Goal: Task Accomplishment & Management: Manage account settings

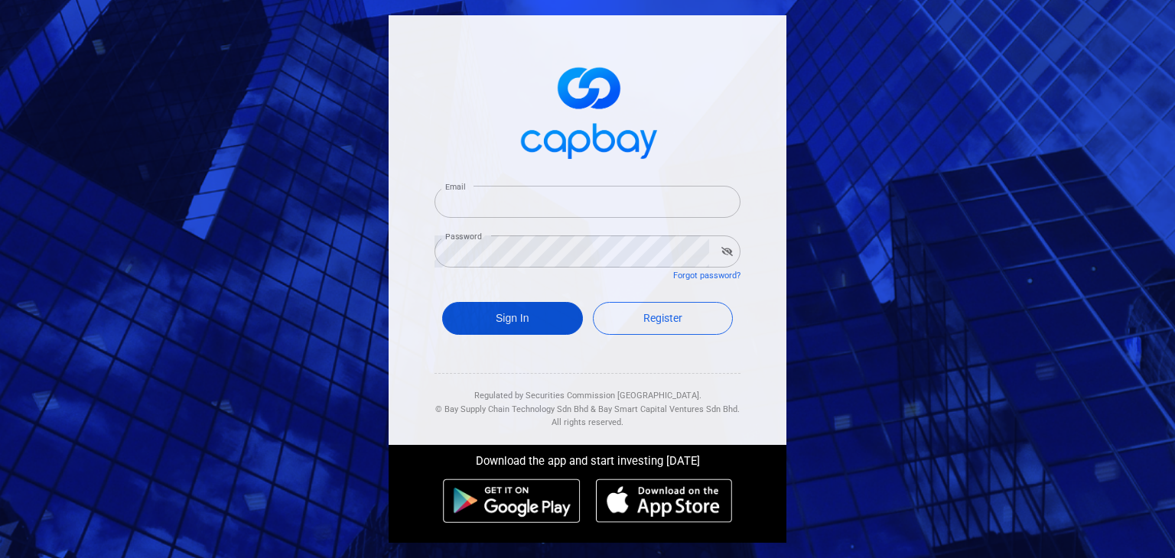
type input "[EMAIL_ADDRESS][DOMAIN_NAME]"
click at [516, 318] on button "Sign In" at bounding box center [512, 318] width 141 height 33
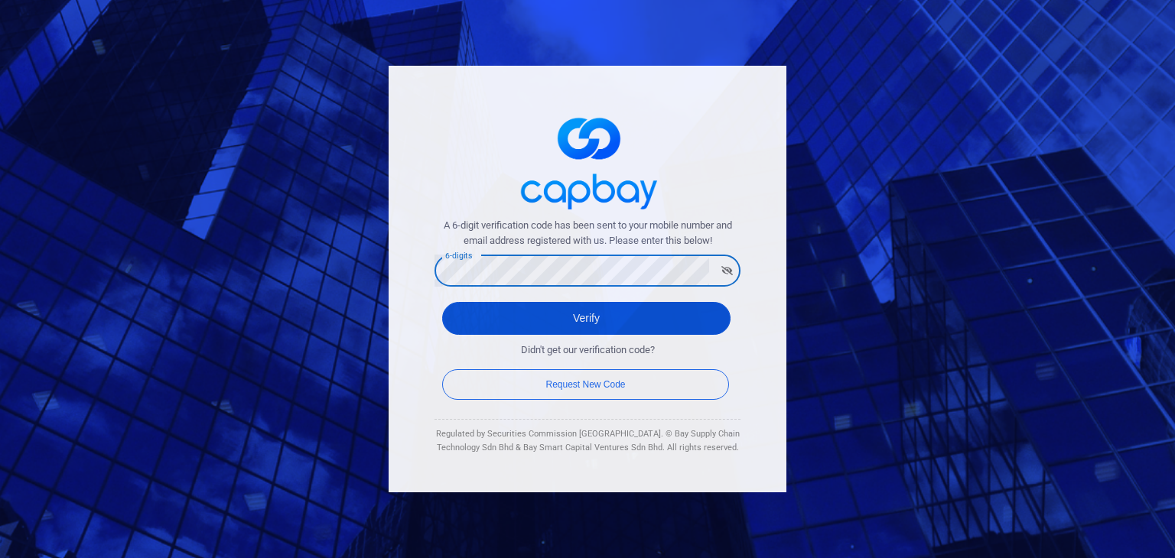
click at [465, 314] on button "Verify" at bounding box center [586, 318] width 288 height 33
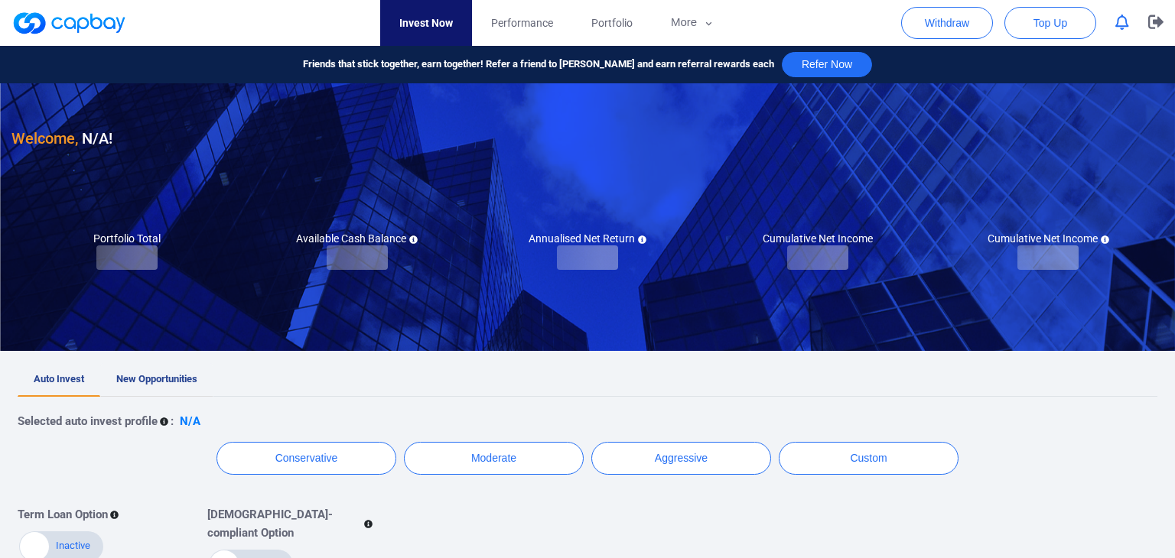
click at [137, 383] on div "Auto Invest Finish selecting your preferred Auto Invest profile so your portfol…" at bounding box center [587, 279] width 1175 height 558
click at [140, 377] on span "New Opportunities" at bounding box center [156, 378] width 81 height 11
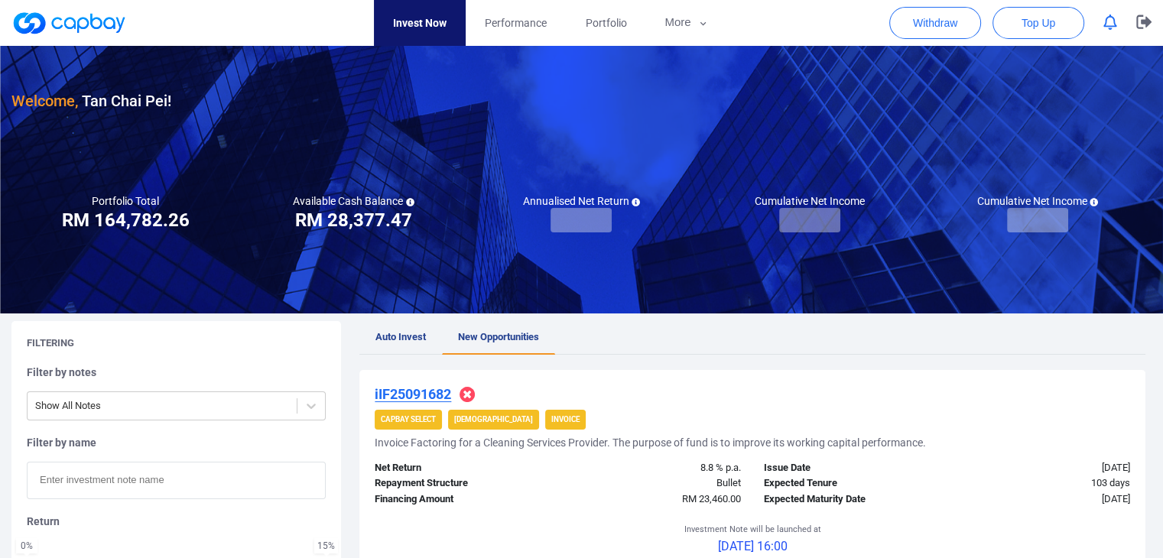
scroll to position [306, 0]
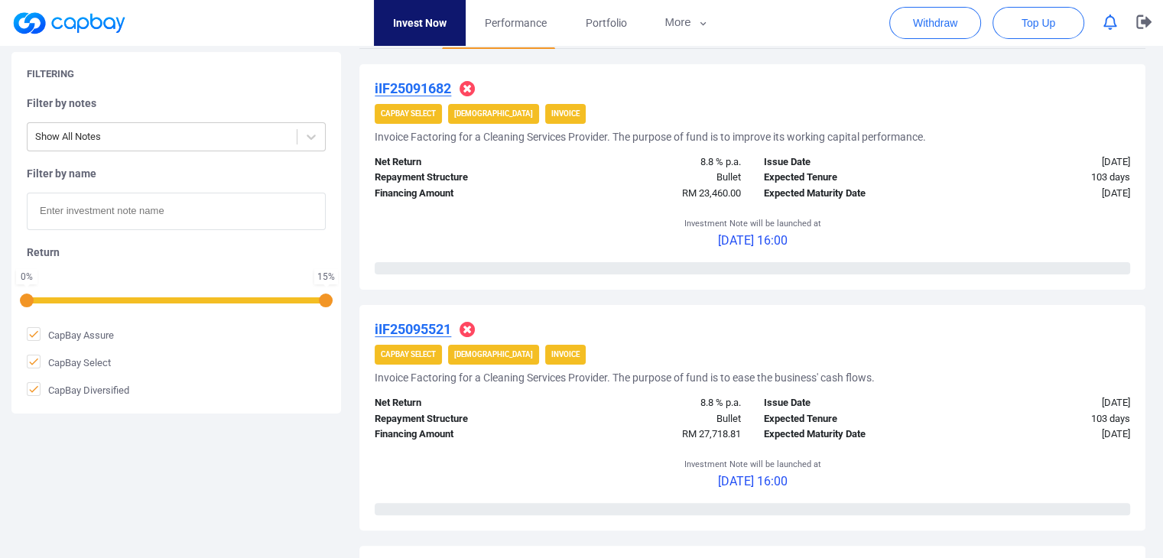
click at [434, 80] on u "iIF25091682" at bounding box center [413, 88] width 76 height 16
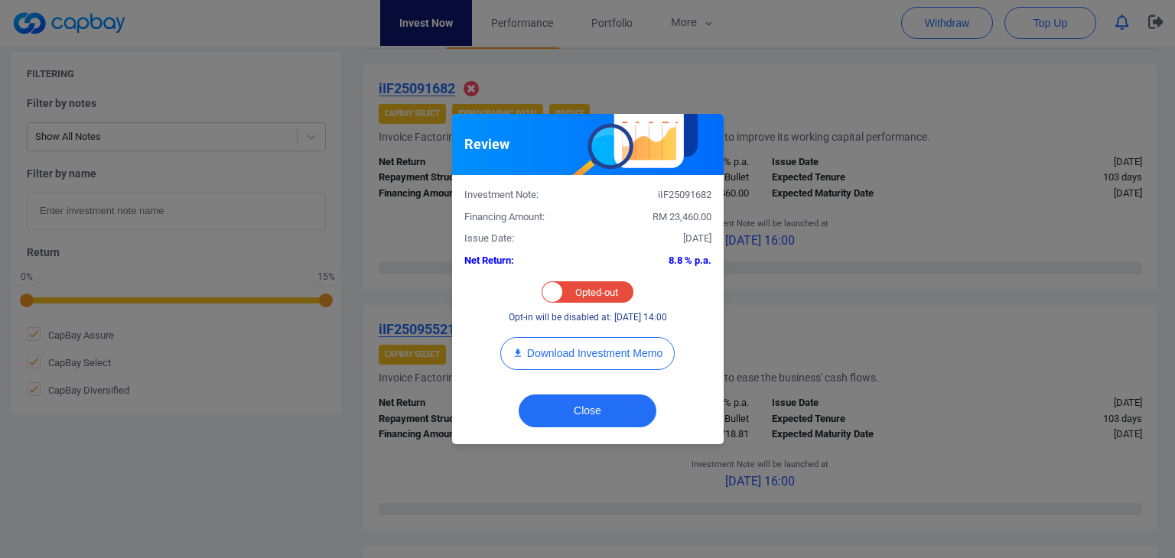
click at [578, 288] on div "Opted-in Opted-out" at bounding box center [587, 291] width 92 height 21
checkbox input "true"
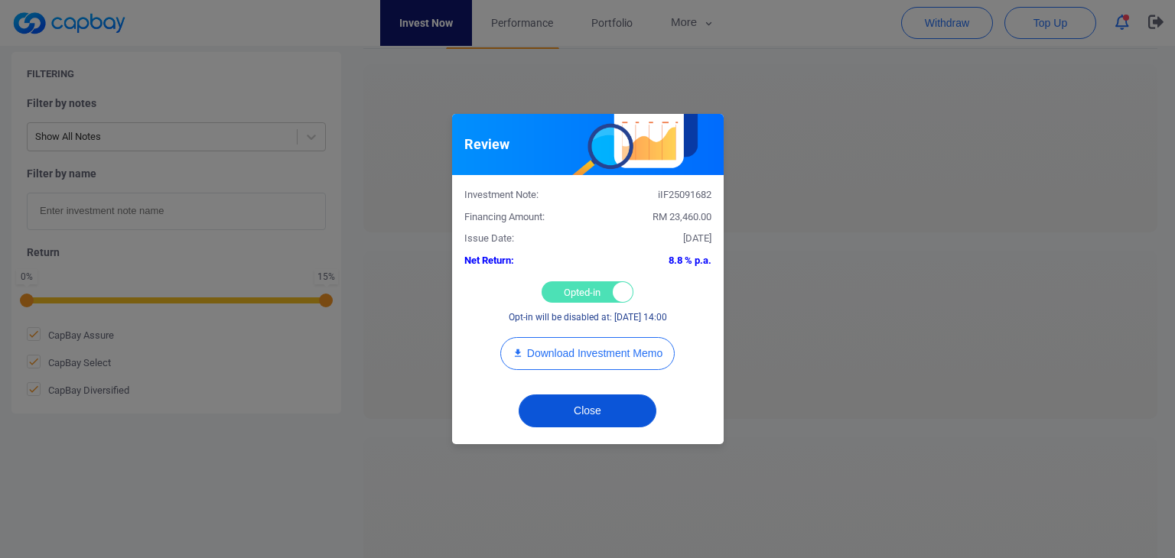
click at [572, 405] on button "Close" at bounding box center [588, 411] width 138 height 33
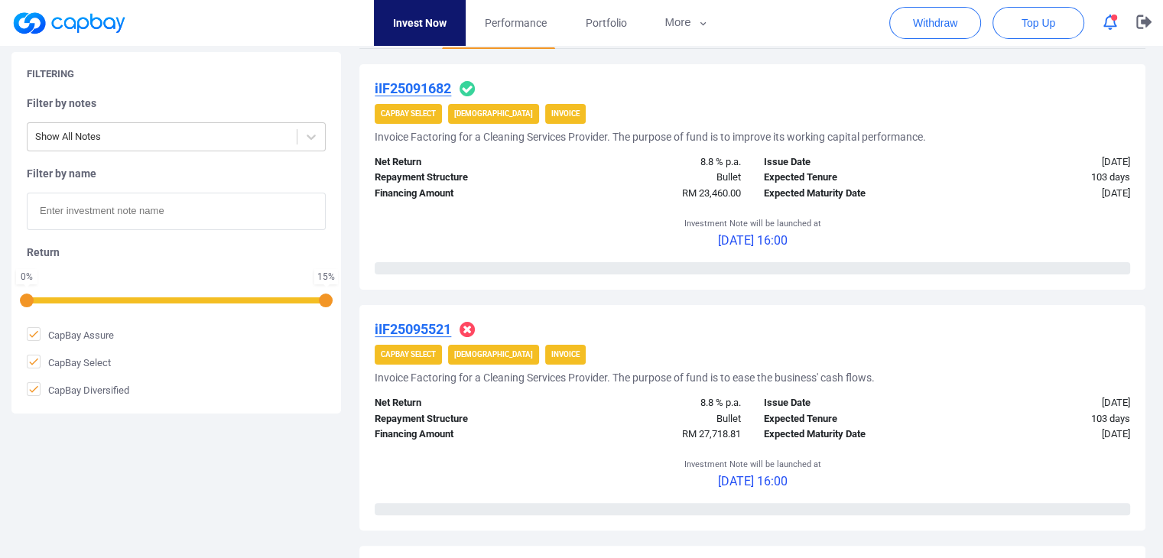
click at [425, 323] on u "iIF25095521" at bounding box center [413, 329] width 76 height 16
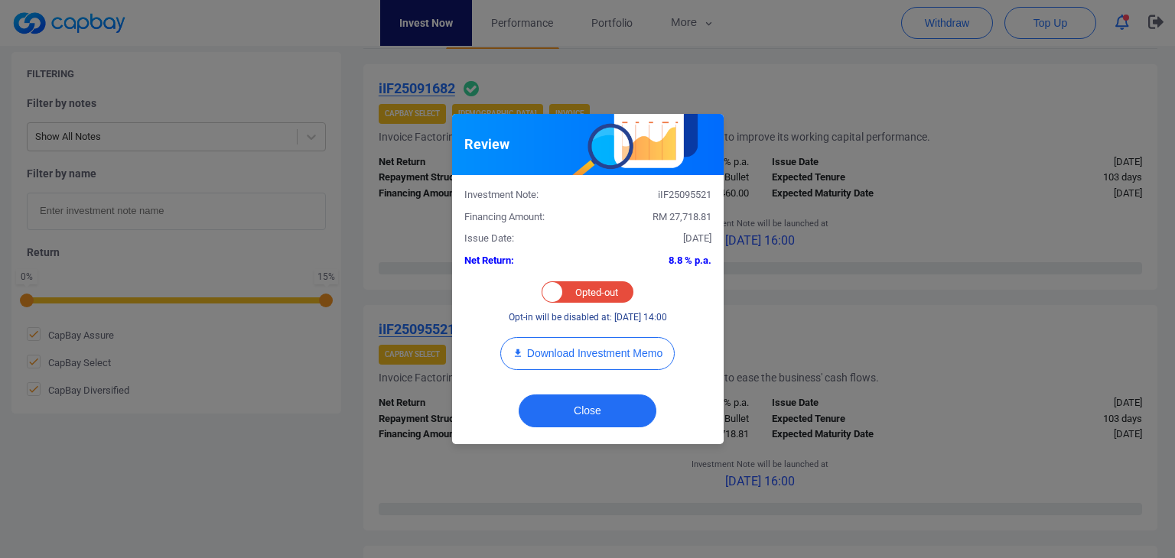
click at [597, 293] on div "Opted-in Opted-out" at bounding box center [587, 291] width 92 height 21
checkbox input "true"
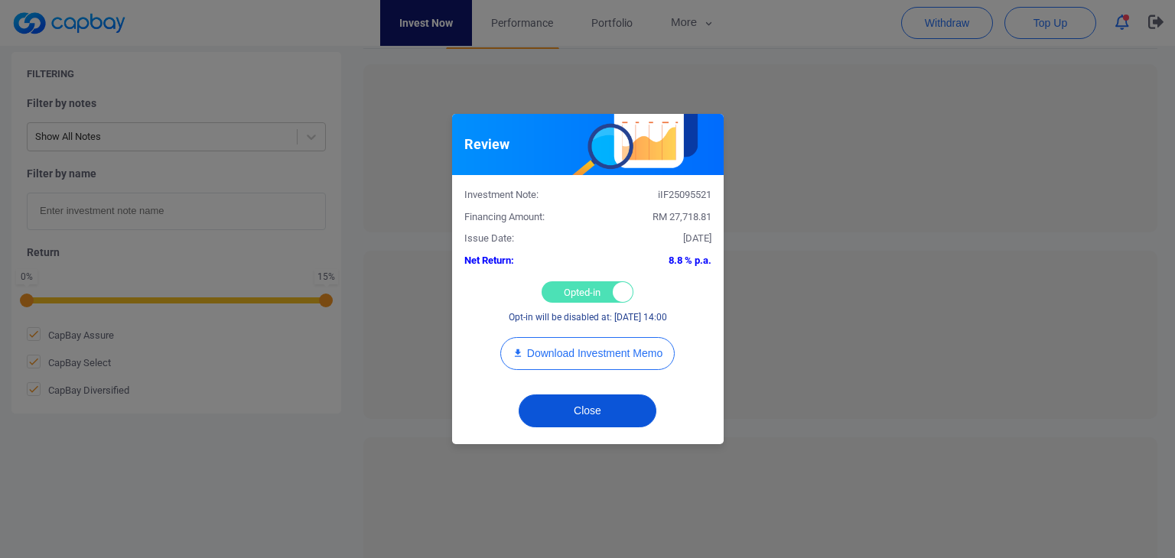
click at [609, 405] on button "Close" at bounding box center [588, 411] width 138 height 33
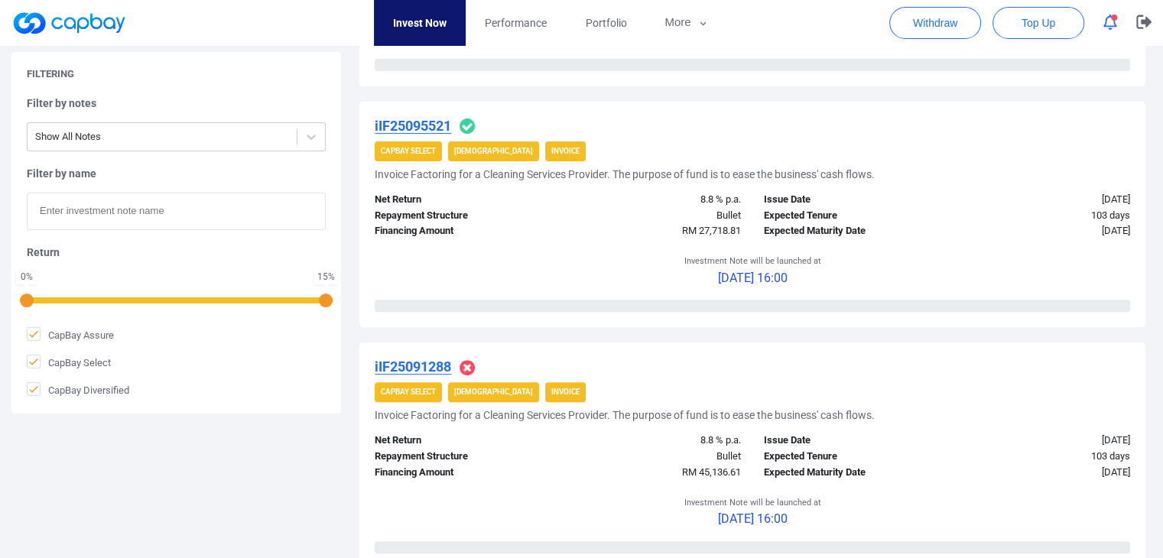
scroll to position [535, 0]
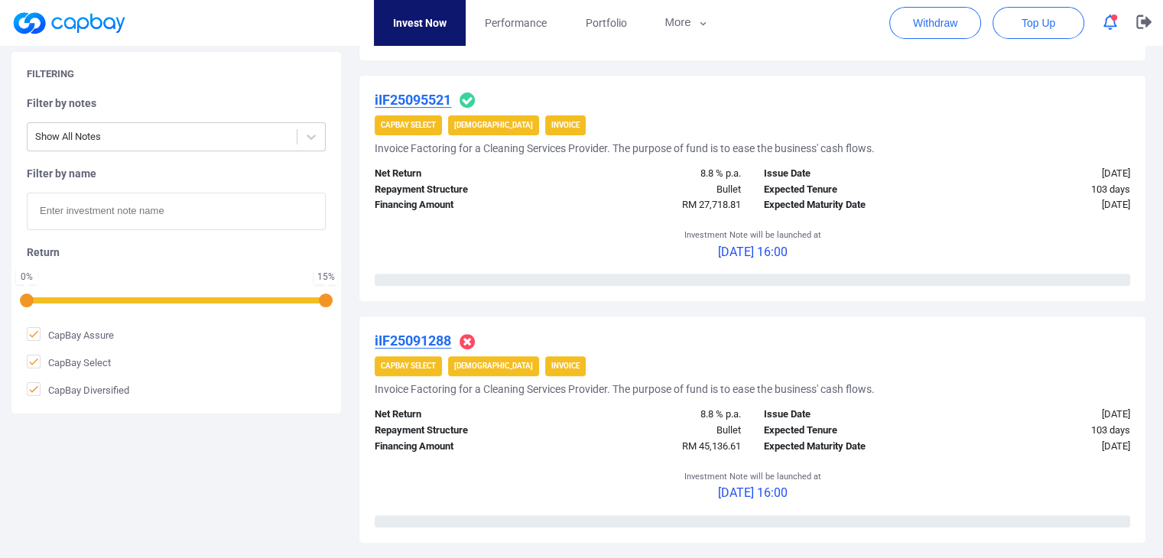
click at [431, 344] on u "iIF25091288" at bounding box center [413, 341] width 76 height 16
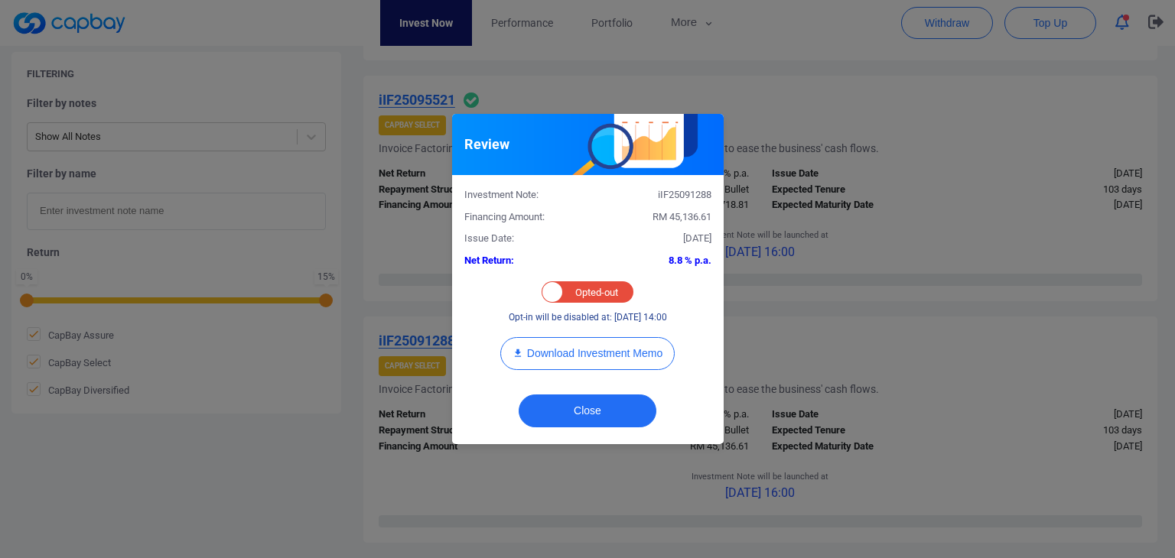
click at [584, 294] on div "Opted-in Opted-out" at bounding box center [587, 291] width 92 height 21
checkbox input "true"
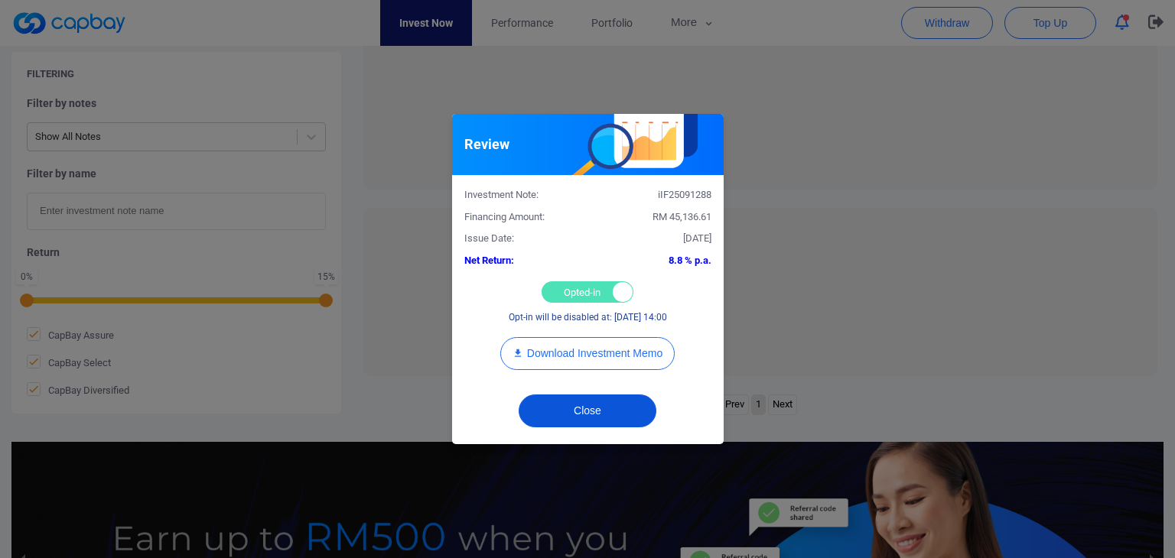
click at [595, 408] on button "Close" at bounding box center [588, 411] width 138 height 33
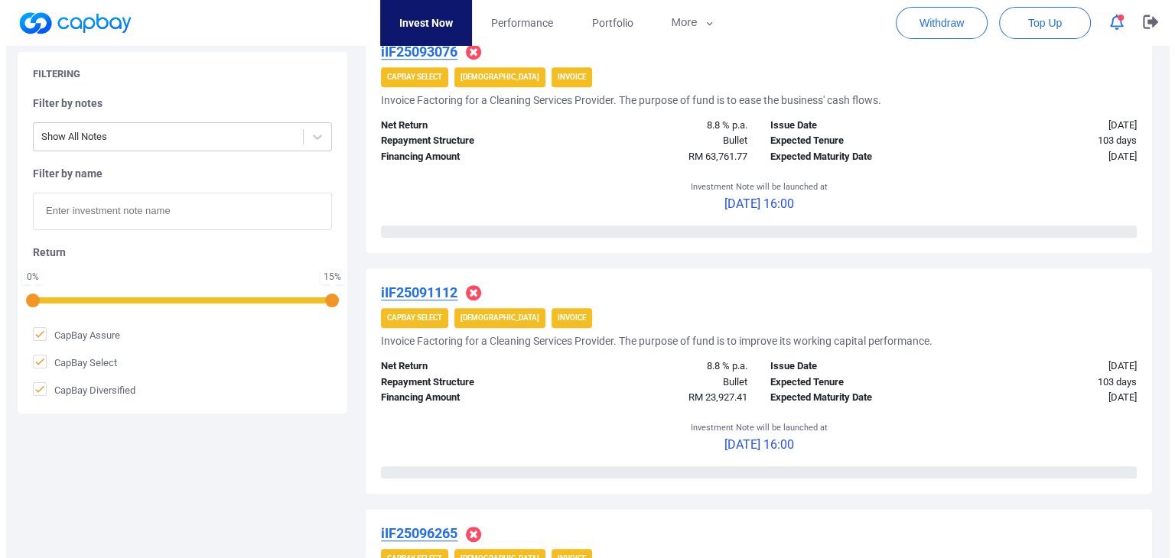
scroll to position [1071, 0]
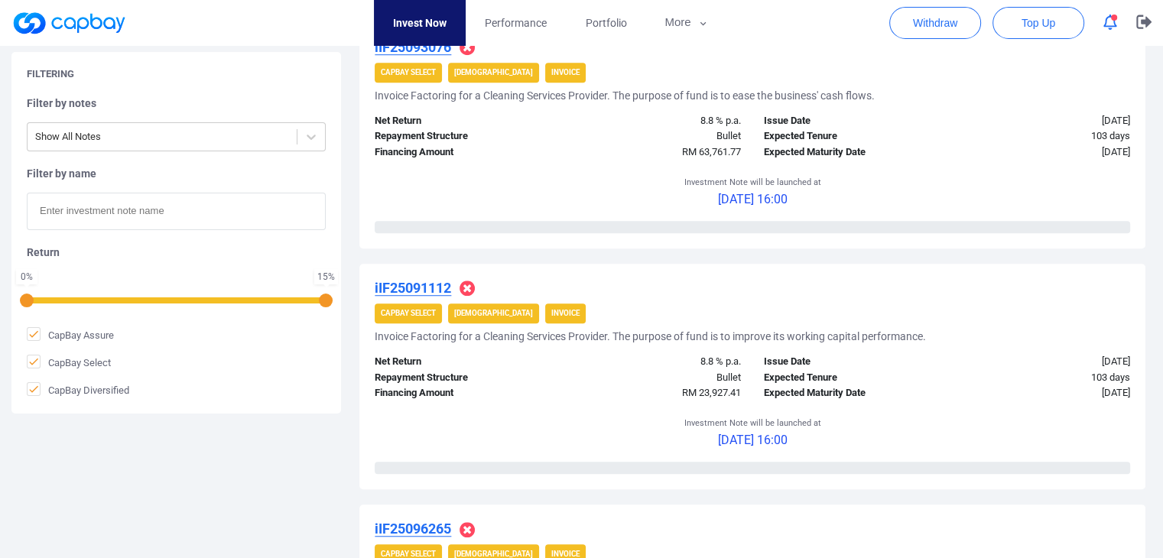
click at [430, 284] on u "iIF25091112" at bounding box center [413, 288] width 76 height 16
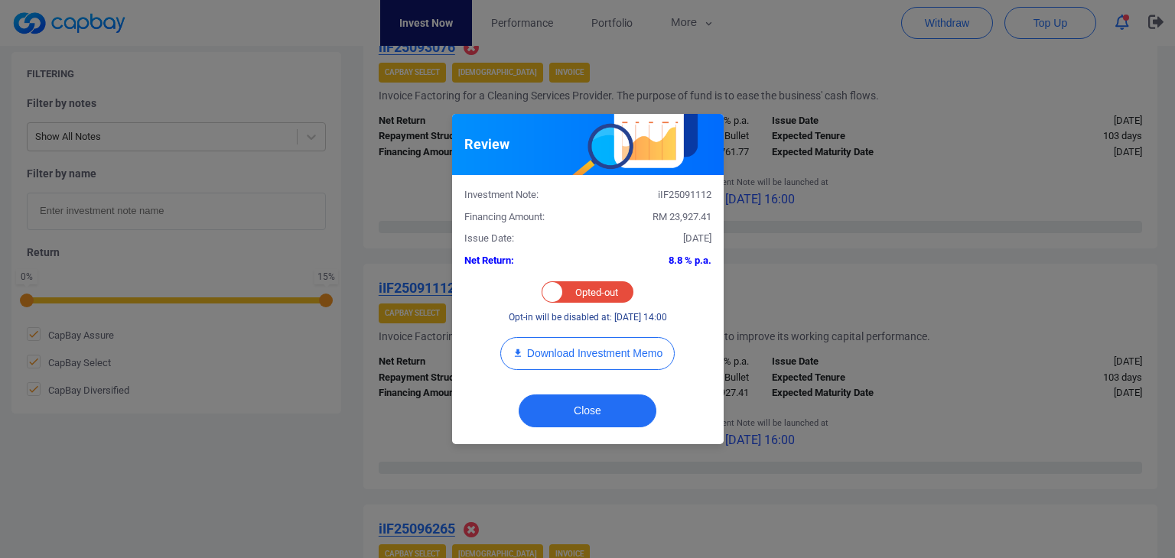
click at [591, 291] on div "Opted-in Opted-out" at bounding box center [587, 291] width 92 height 21
checkbox input "true"
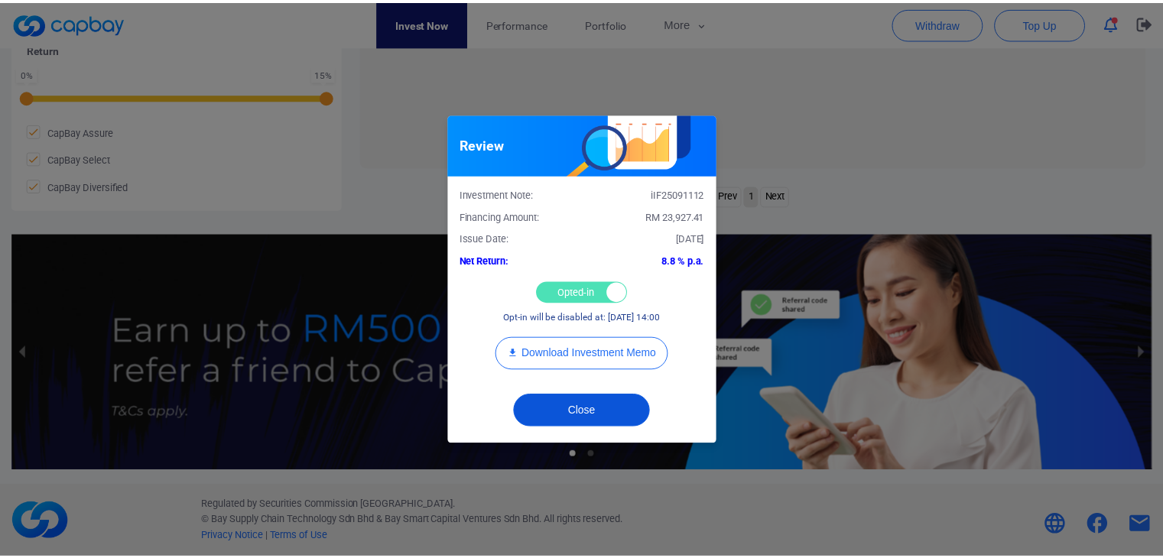
scroll to position [743, 0]
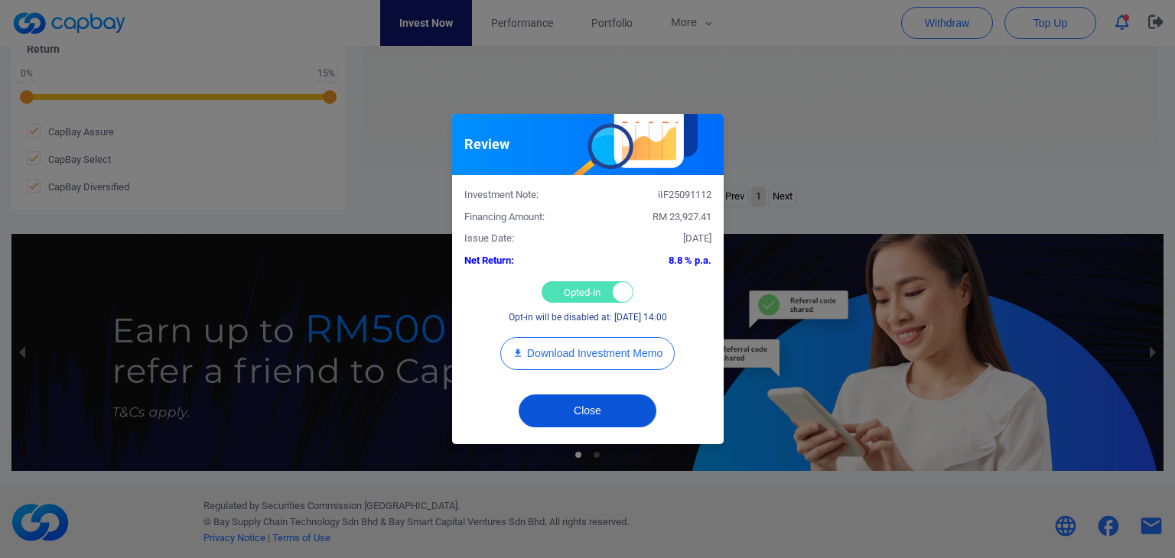
click at [618, 412] on button "Close" at bounding box center [588, 411] width 138 height 33
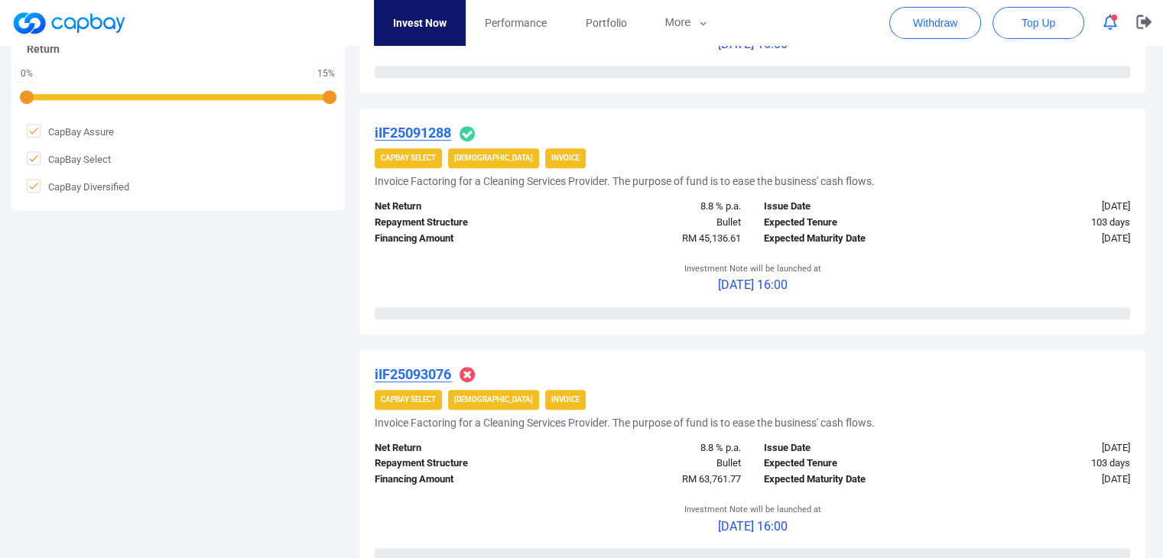
click at [435, 364] on div "iIF25093076 CapBay Select Shariah Invoice Invoice Factoring for a Cleaning Serv…" at bounding box center [752, 463] width 786 height 226
click at [388, 360] on div "iIF25093076 CapBay Select Shariah Invoice Invoice Factoring for a Cleaning Serv…" at bounding box center [752, 463] width 786 height 226
click at [390, 370] on u "iIF25093076" at bounding box center [413, 374] width 76 height 16
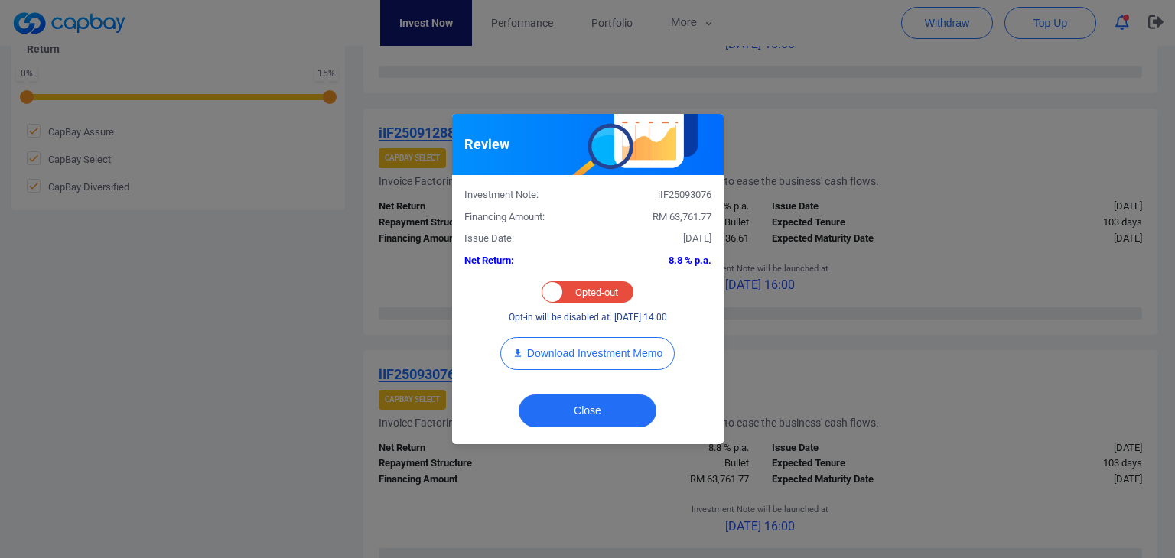
click at [584, 291] on div "Opted-in Opted-out" at bounding box center [587, 291] width 92 height 21
checkbox input "true"
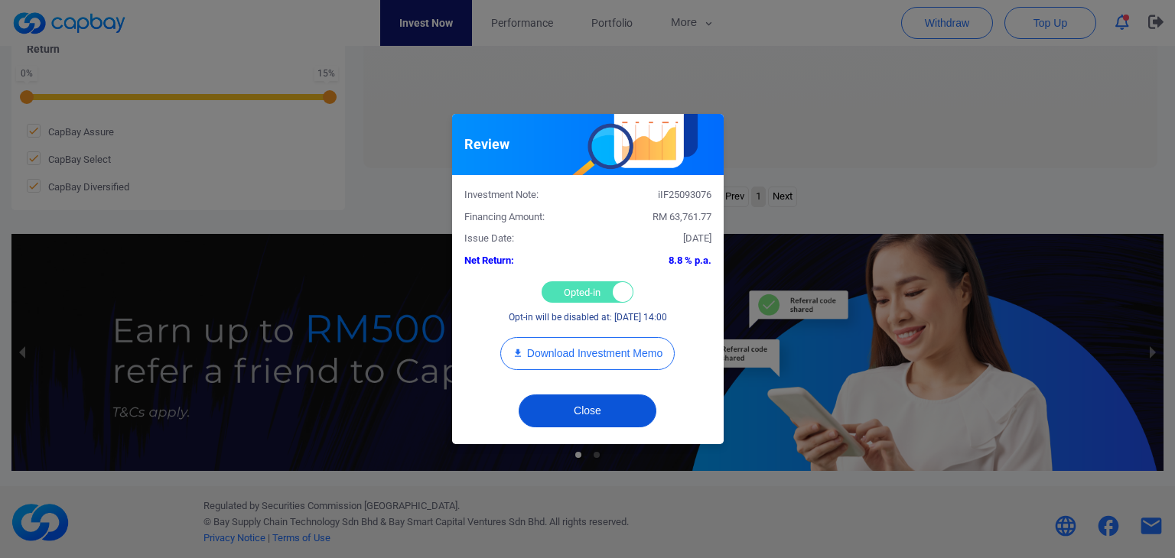
click at [590, 414] on button "Close" at bounding box center [588, 411] width 138 height 33
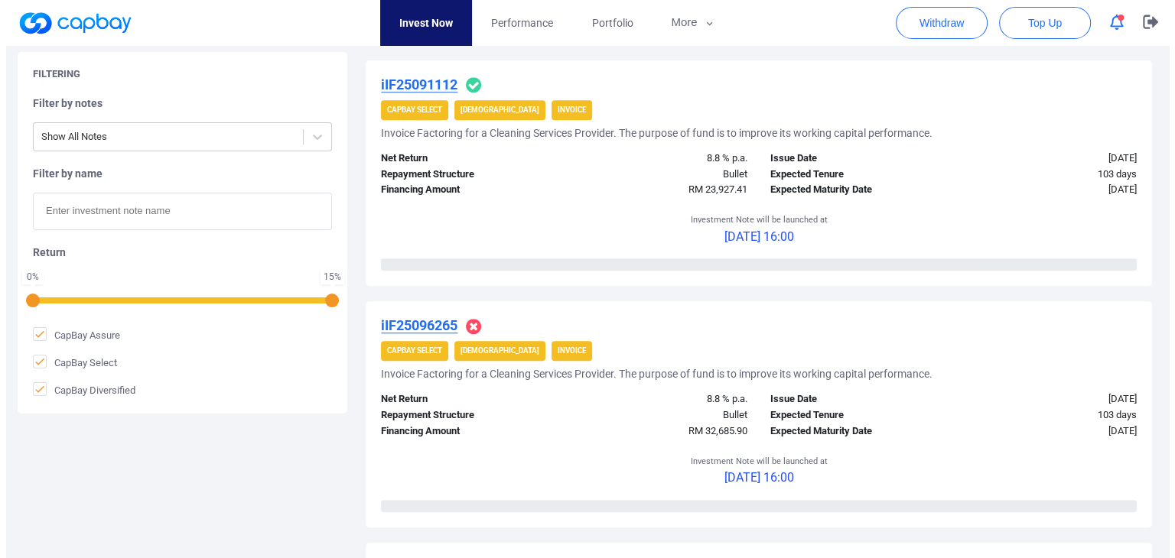
scroll to position [1279, 0]
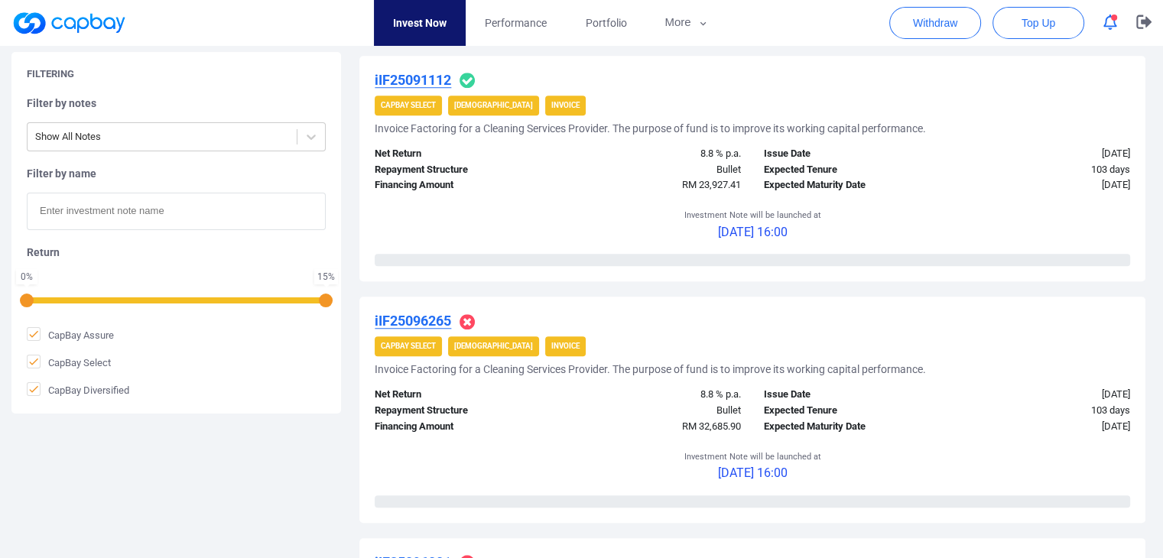
click at [434, 319] on u "iIF25096265" at bounding box center [413, 321] width 76 height 16
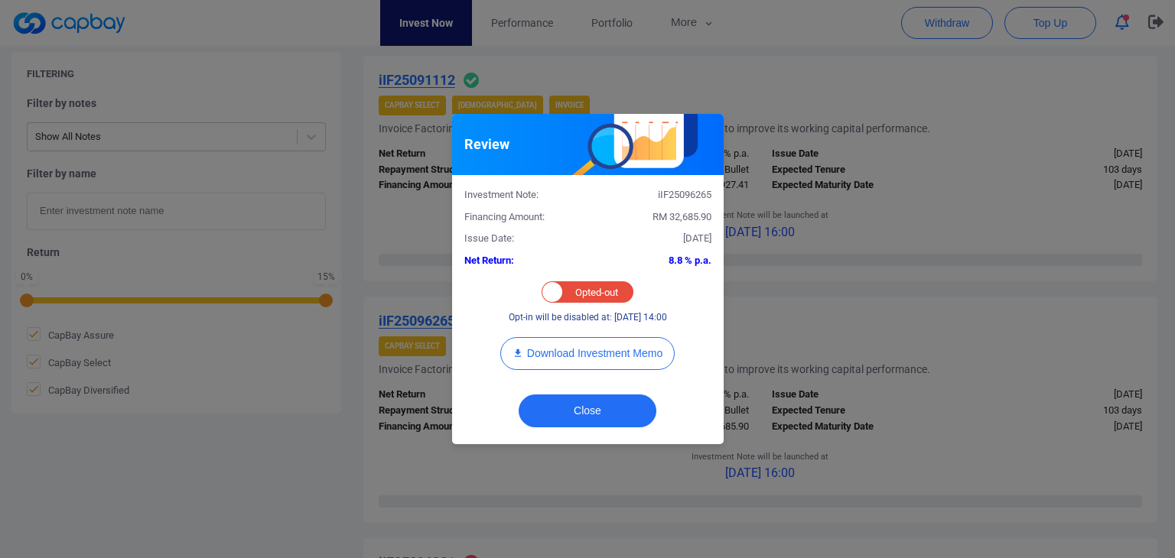
click at [578, 288] on div "Opted-in Opted-out" at bounding box center [587, 291] width 92 height 21
checkbox input "true"
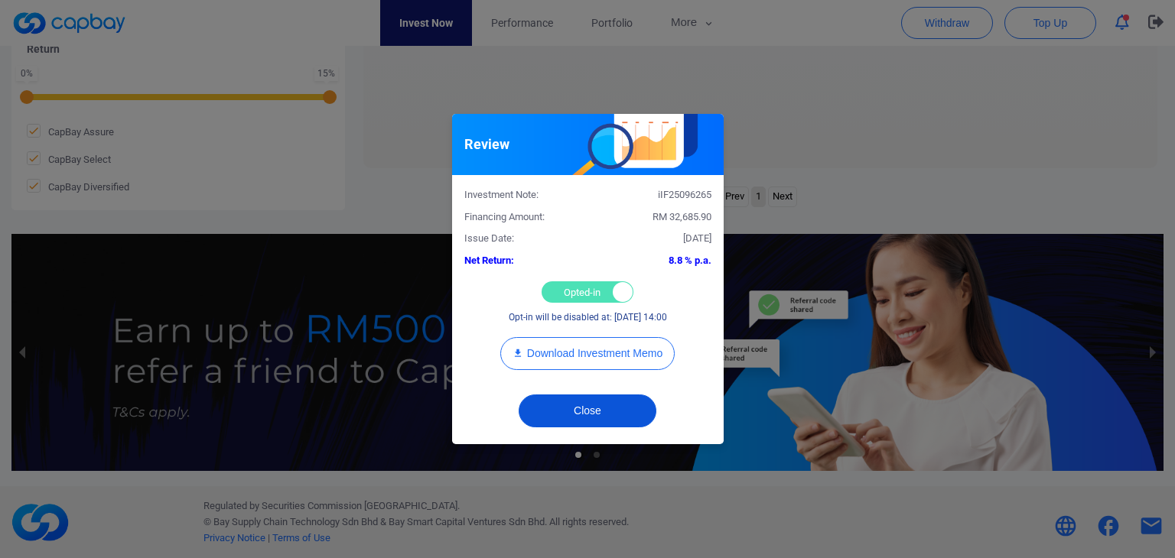
click at [588, 405] on button "Close" at bounding box center [588, 411] width 138 height 33
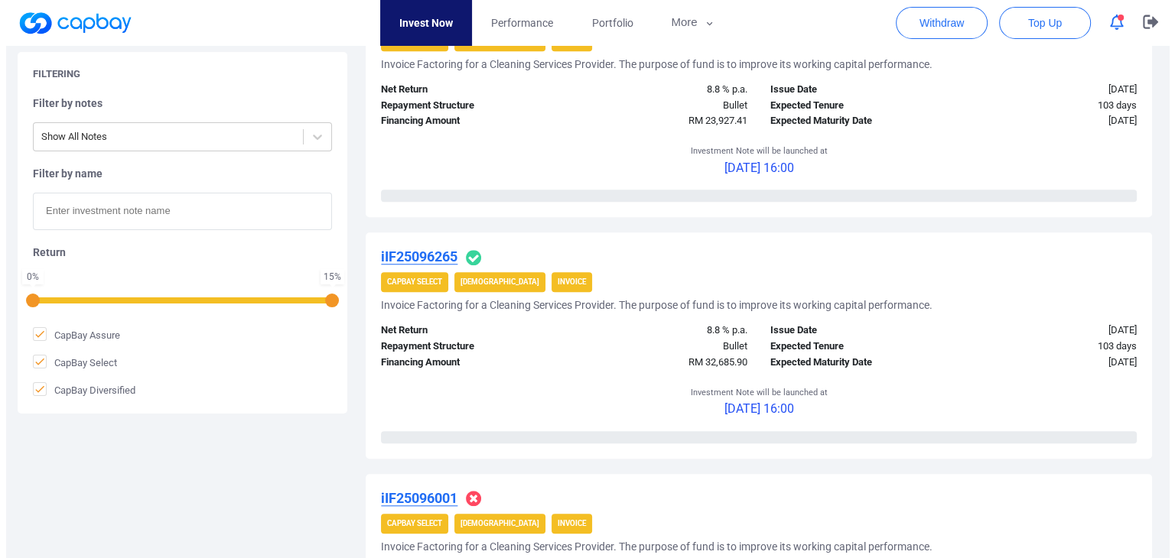
scroll to position [1505, 0]
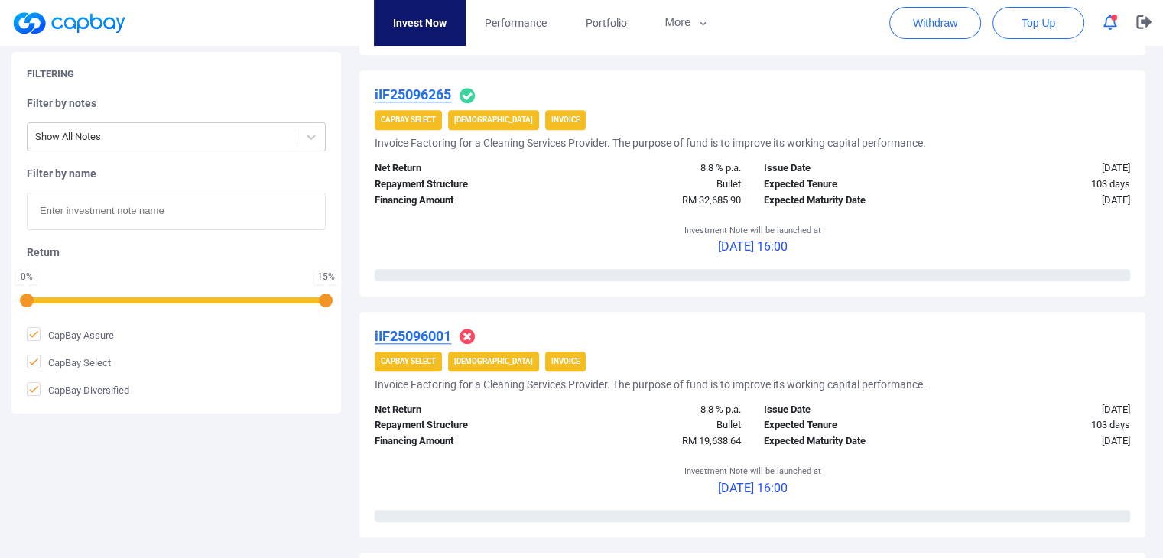
click at [415, 328] on u "iIF25096001" at bounding box center [413, 336] width 76 height 16
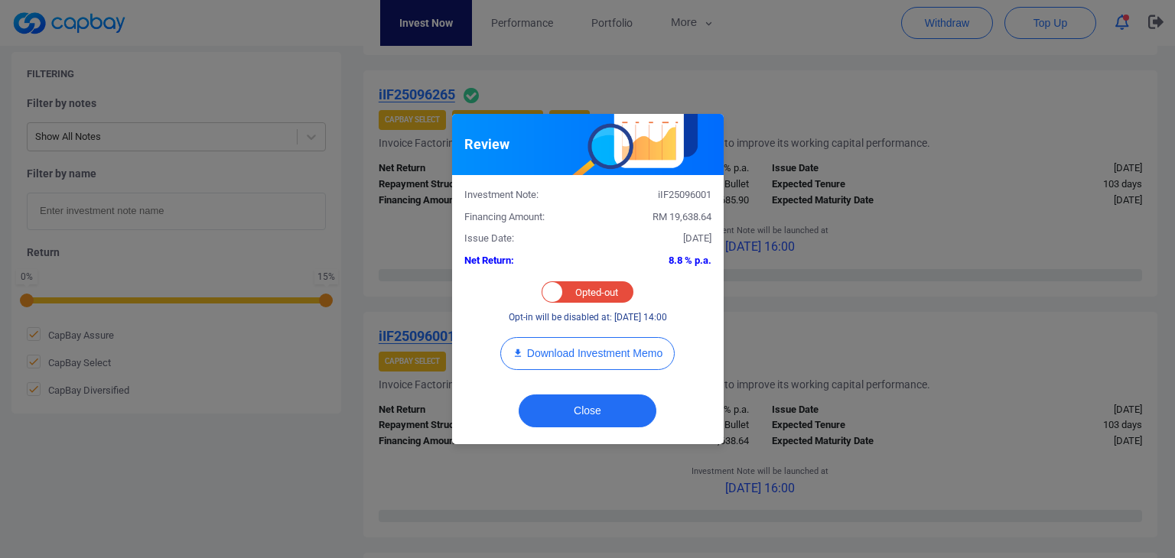
click at [573, 291] on div "Opted-in Opted-out" at bounding box center [587, 291] width 92 height 21
checkbox input "true"
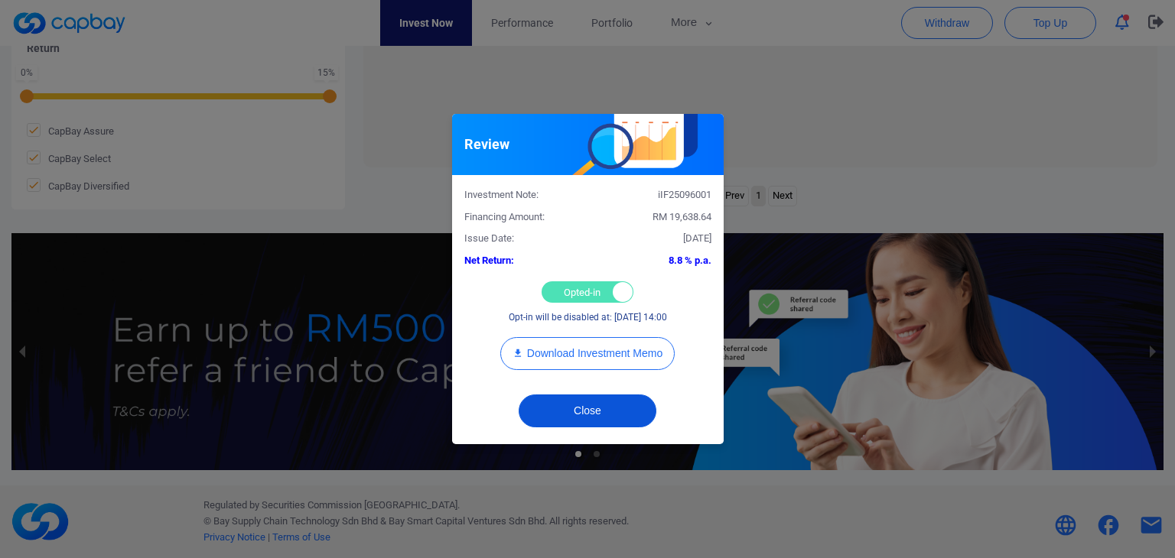
scroll to position [743, 0]
click at [610, 411] on button "Close" at bounding box center [588, 411] width 138 height 33
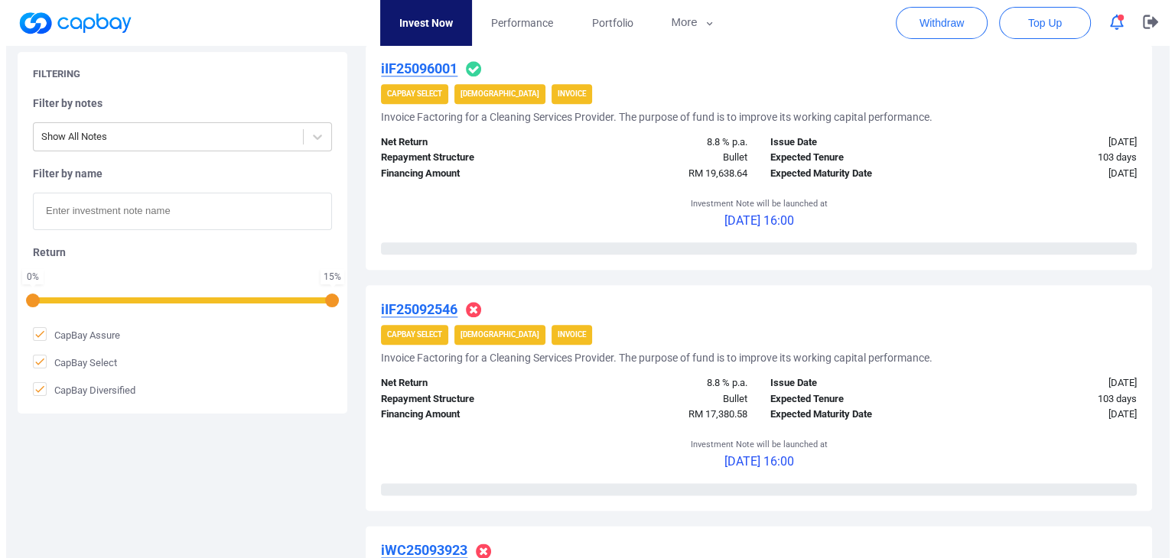
scroll to position [1887, 0]
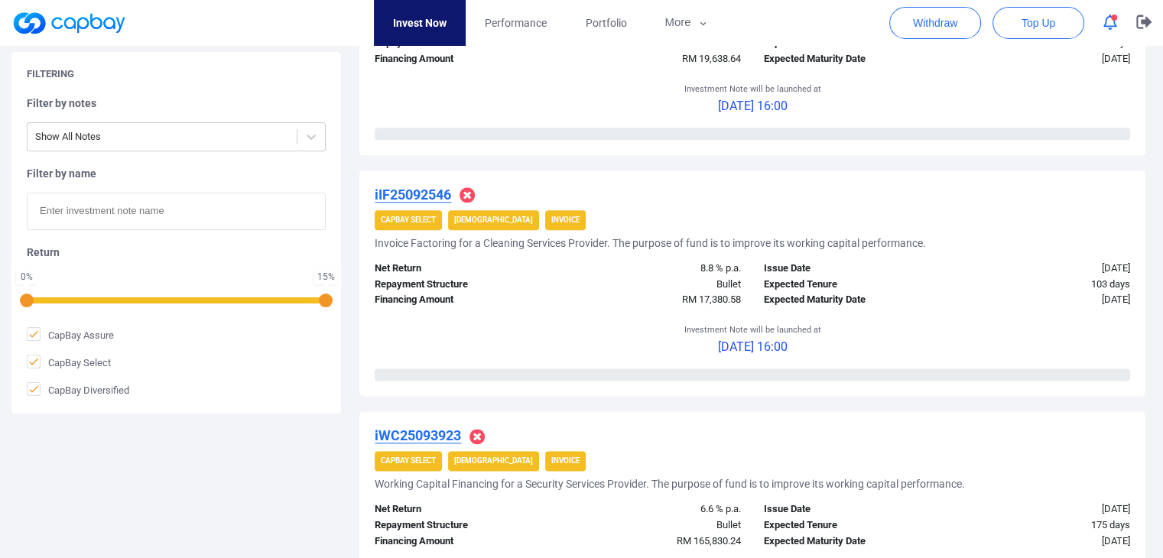
click at [422, 178] on div "iIF25092546 CapBay Select Shariah Invoice Invoice Factoring for a Cleaning Serv…" at bounding box center [752, 284] width 786 height 226
click at [421, 190] on u "iIF25092546" at bounding box center [413, 195] width 76 height 16
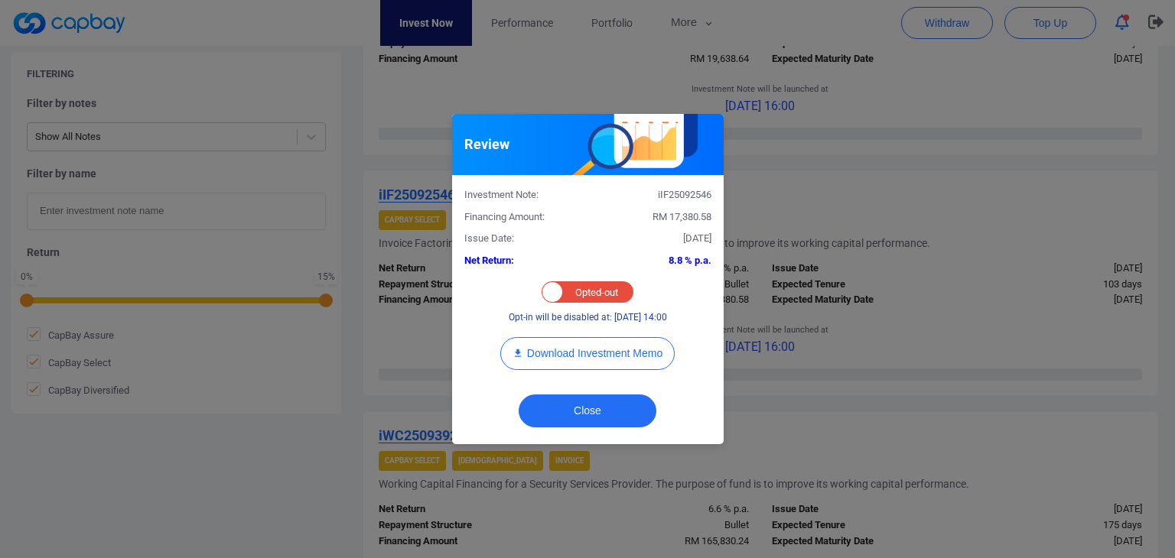
click at [574, 289] on div "Opted-in Opted-out" at bounding box center [587, 291] width 92 height 21
checkbox input "true"
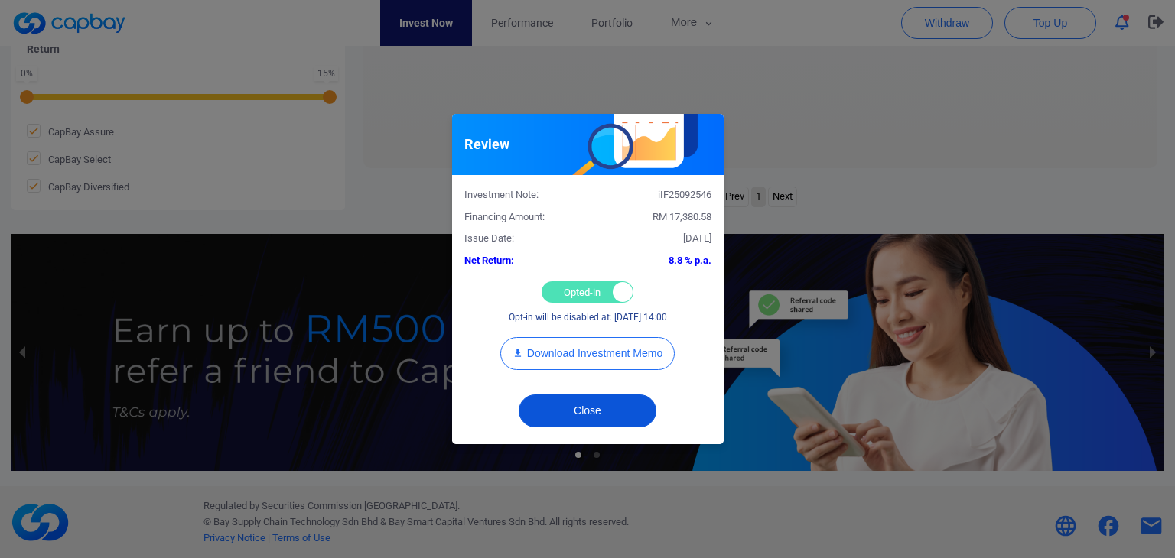
click at [611, 414] on button "Close" at bounding box center [588, 411] width 138 height 33
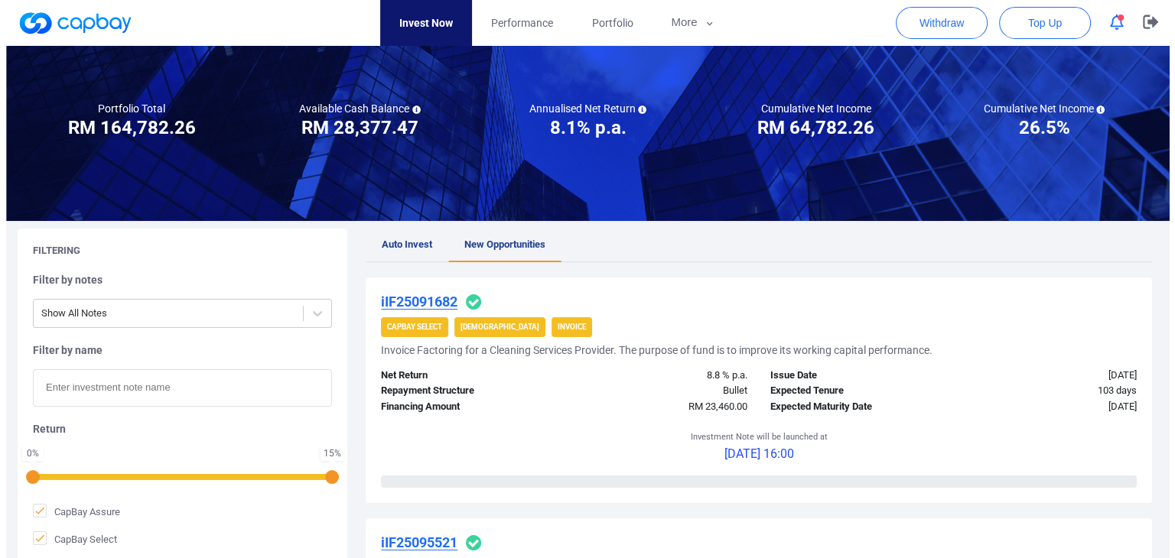
scroll to position [0, 0]
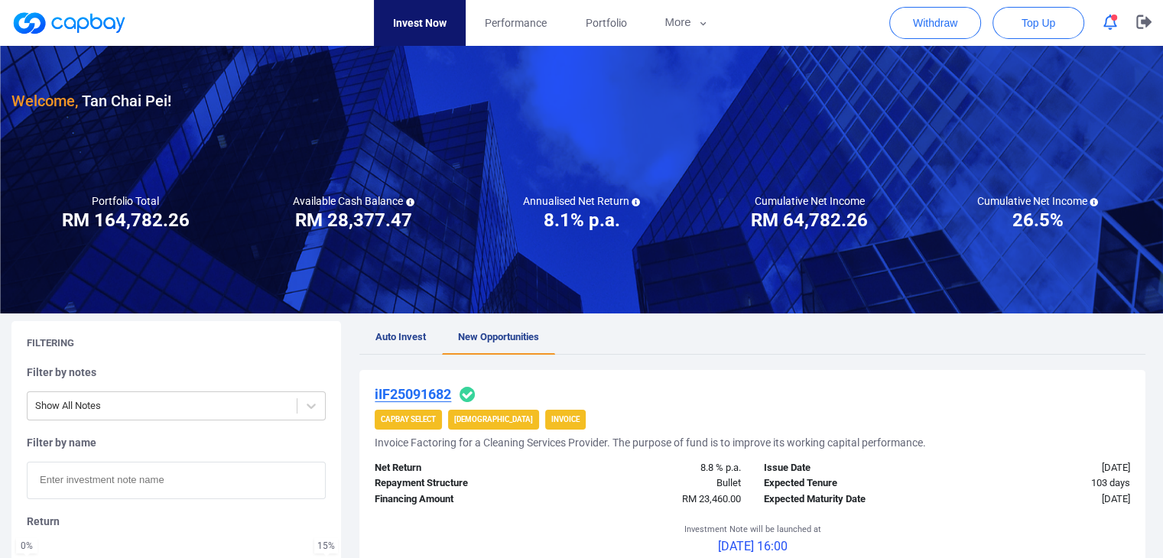
click at [1109, 22] on icon "button" at bounding box center [1111, 23] width 14 height 16
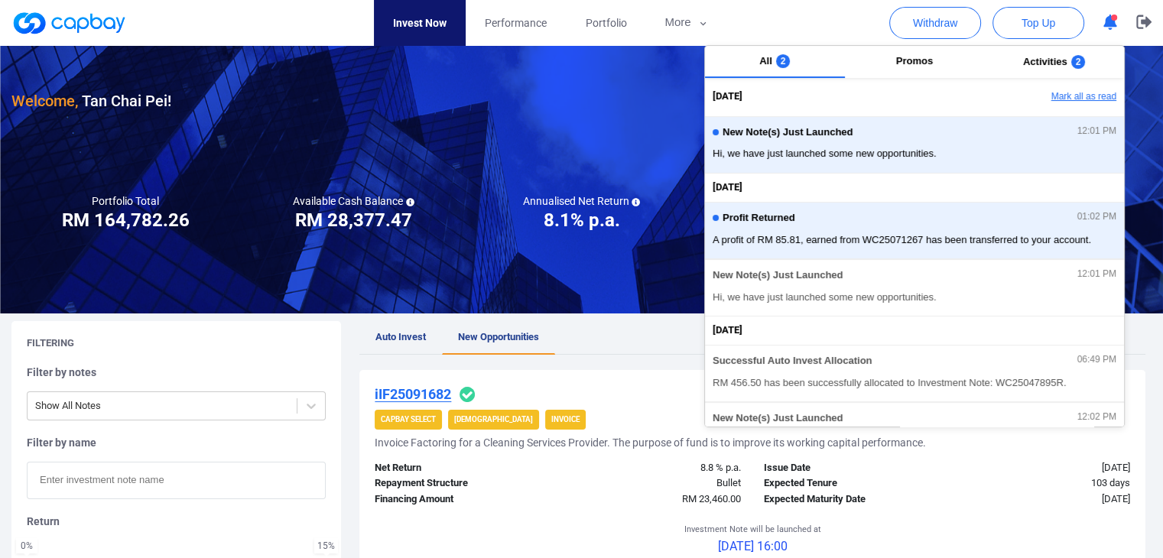
click at [1085, 95] on button "Mark all as read" at bounding box center [1042, 97] width 164 height 26
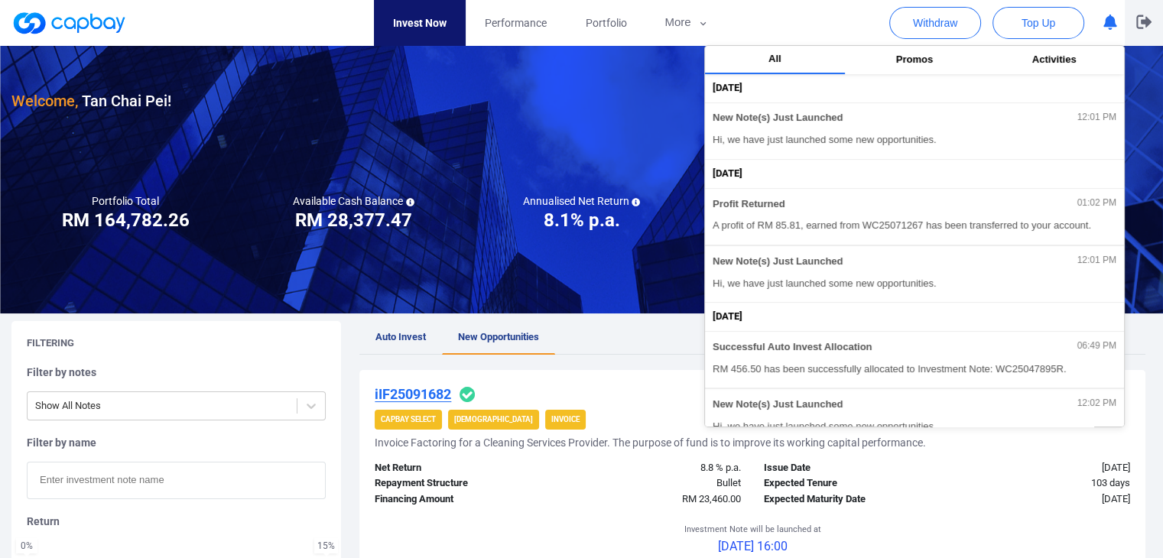
click at [1151, 20] on icon "button" at bounding box center [1143, 22] width 15 height 15
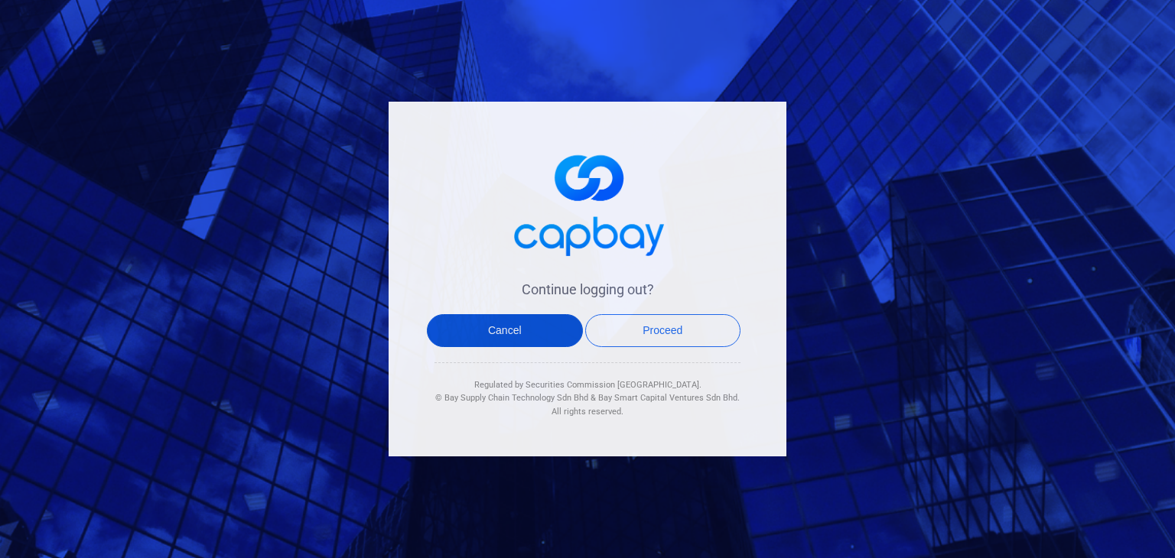
click at [541, 322] on button "Cancel" at bounding box center [505, 330] width 156 height 33
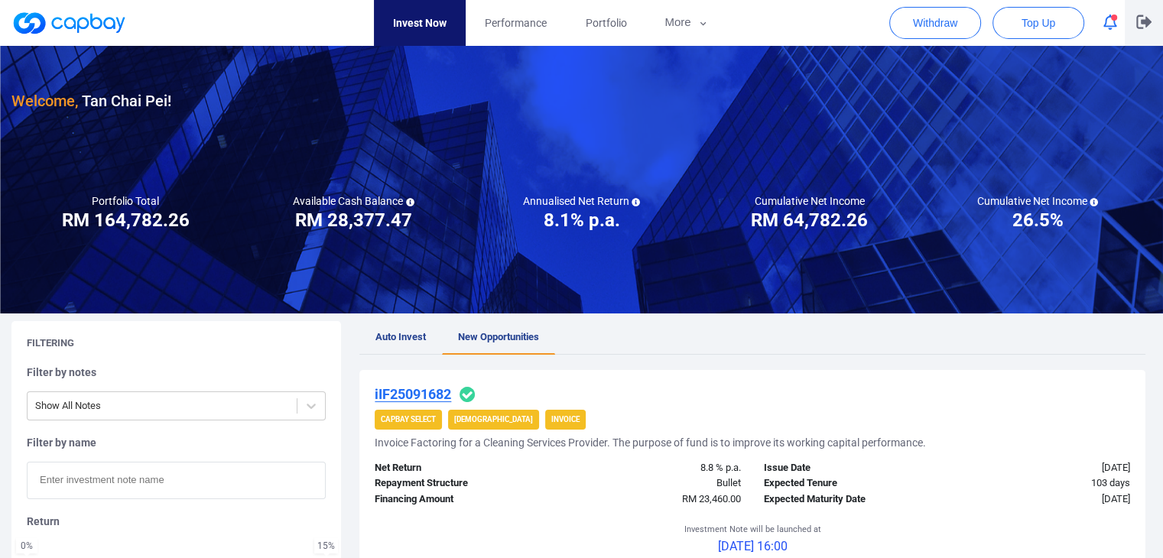
click at [1146, 22] on icon "button" at bounding box center [1143, 22] width 15 height 14
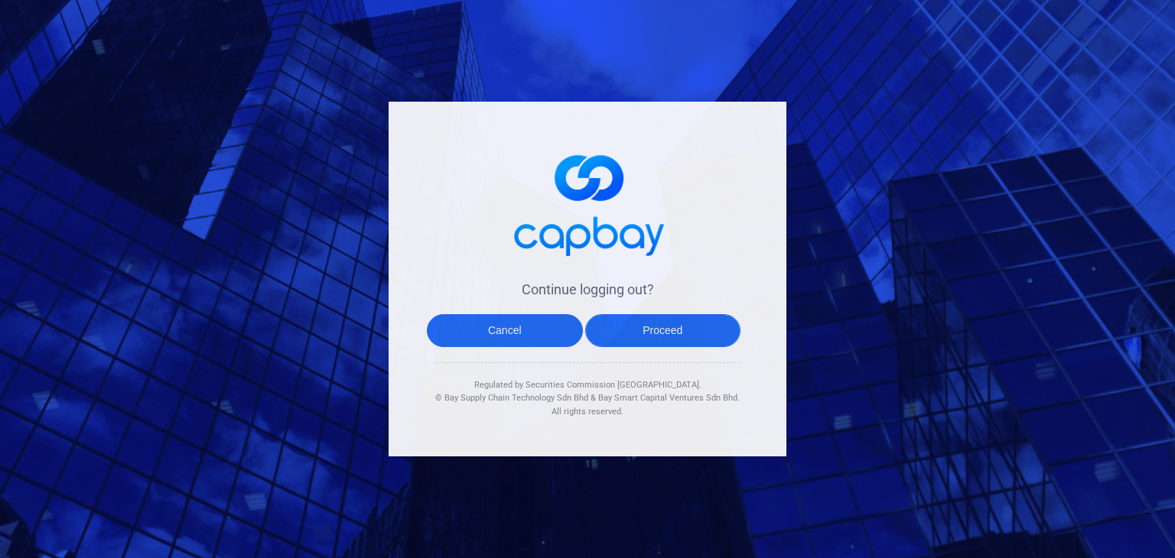
click at [673, 330] on button "Proceed" at bounding box center [663, 330] width 156 height 33
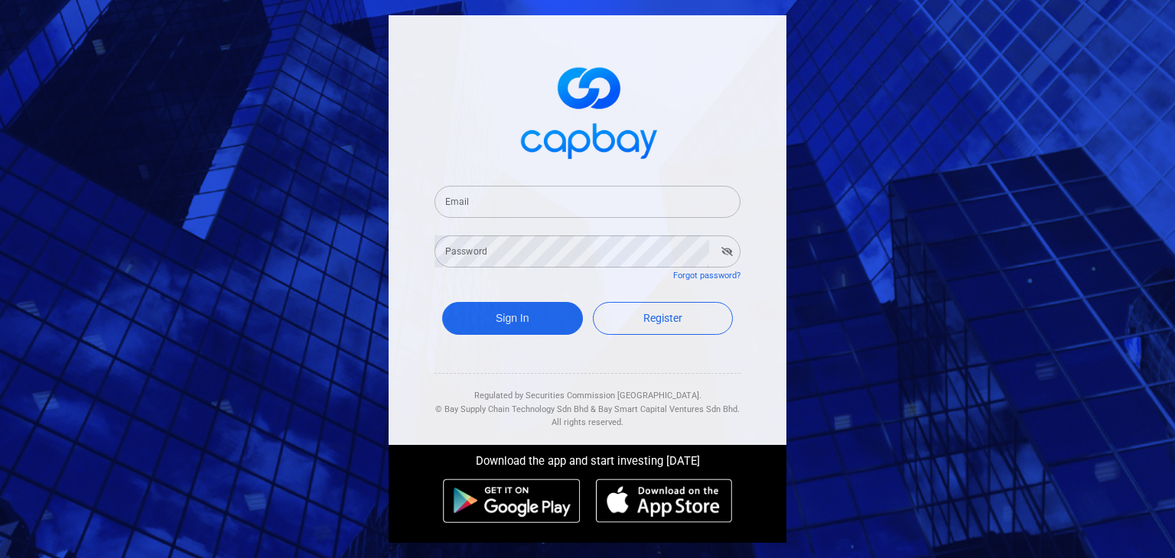
type input "[EMAIL_ADDRESS][DOMAIN_NAME]"
